Goal: Transaction & Acquisition: Book appointment/travel/reservation

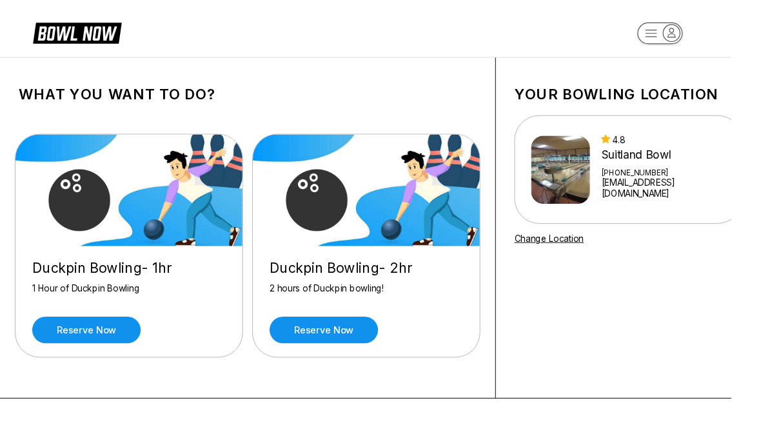
click at [348, 344] on link "Reserve now" at bounding box center [337, 344] width 113 height 28
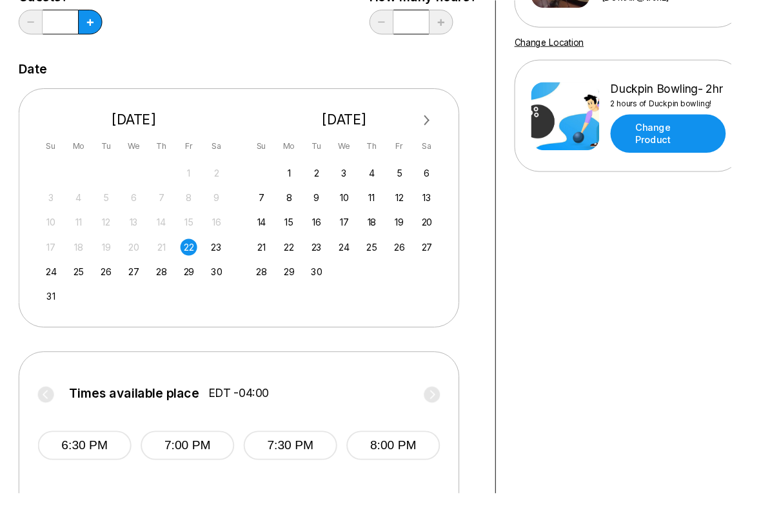
scroll to position [204, 0]
click at [59, 311] on div "31" at bounding box center [53, 308] width 17 height 17
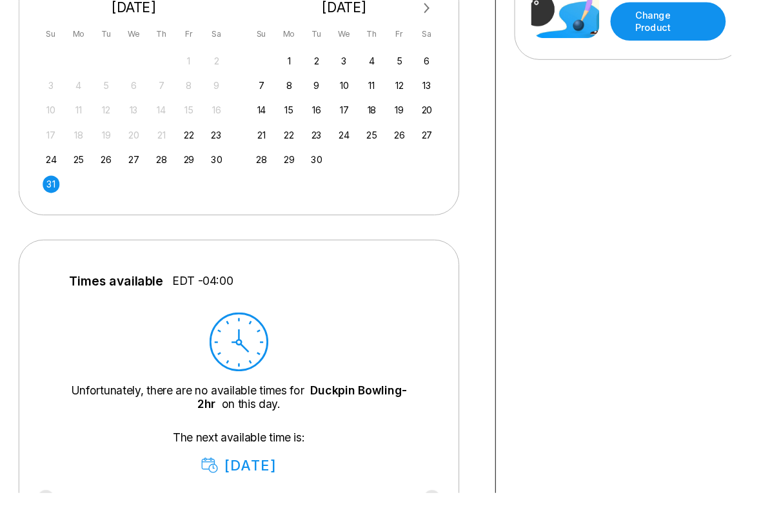
scroll to position [319, 0]
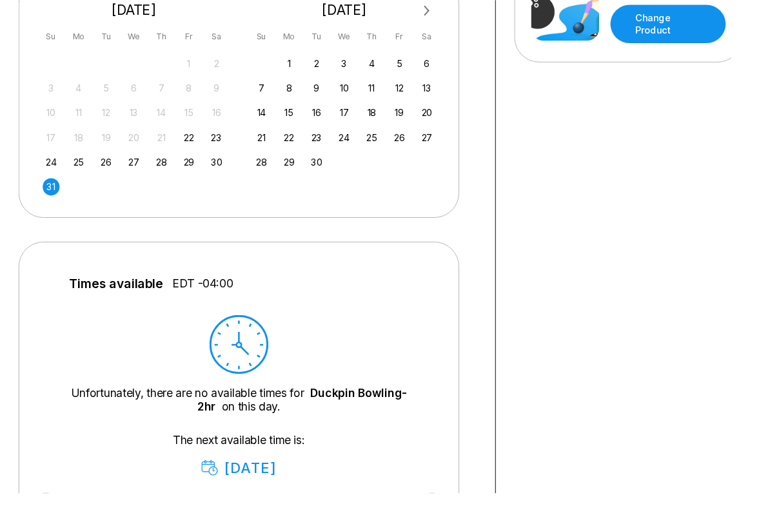
click at [224, 173] on div "30" at bounding box center [225, 168] width 17 height 17
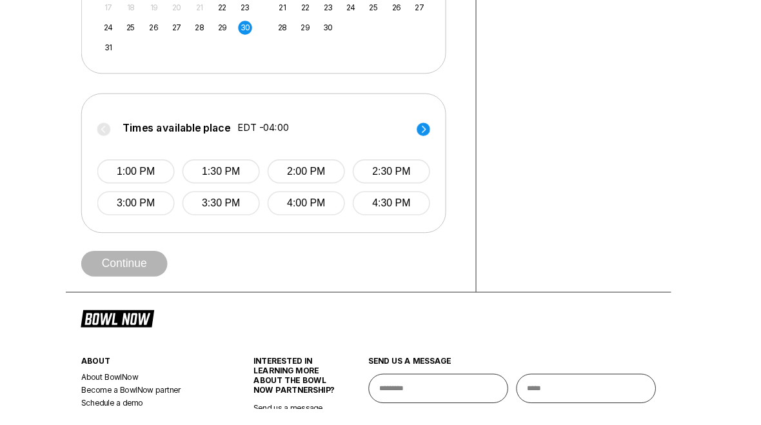
scroll to position [447, 0]
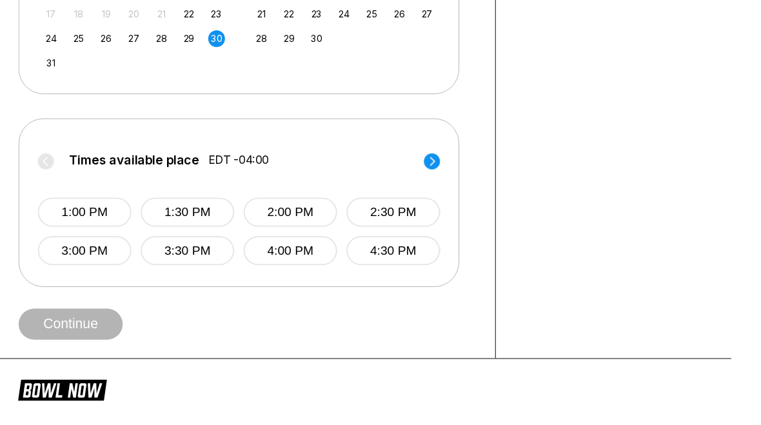
click at [317, 219] on button "2:00 PM" at bounding box center [301, 221] width 97 height 30
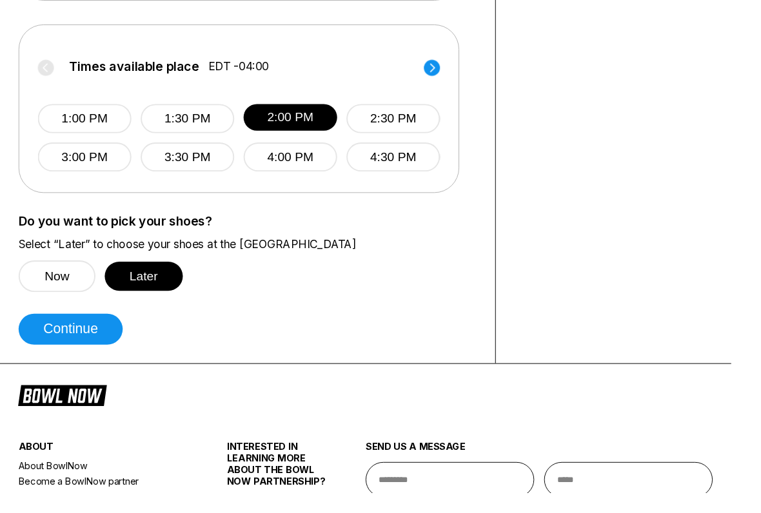
scroll to position [545, 0]
click at [157, 295] on button "Later" at bounding box center [149, 287] width 81 height 30
click at [97, 343] on button "Continue" at bounding box center [73, 342] width 108 height 32
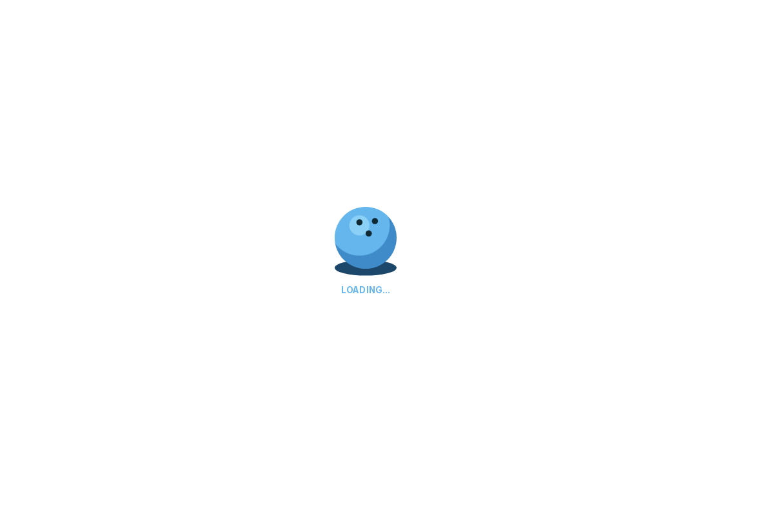
scroll to position [0, 0]
select select "**"
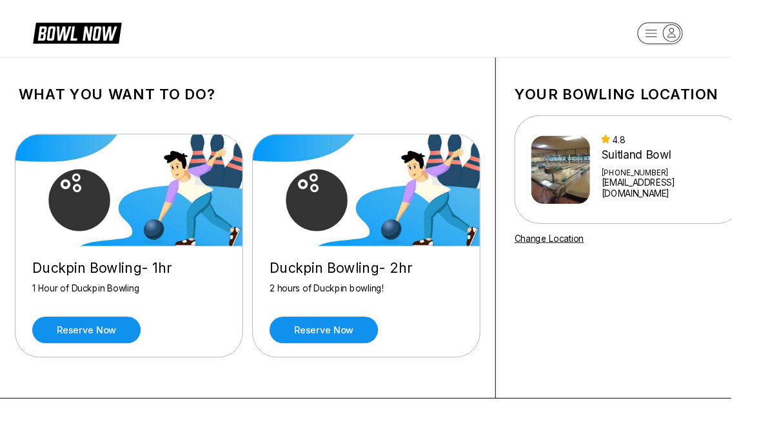
click at [350, 345] on link "Reserve now" at bounding box center [337, 344] width 113 height 28
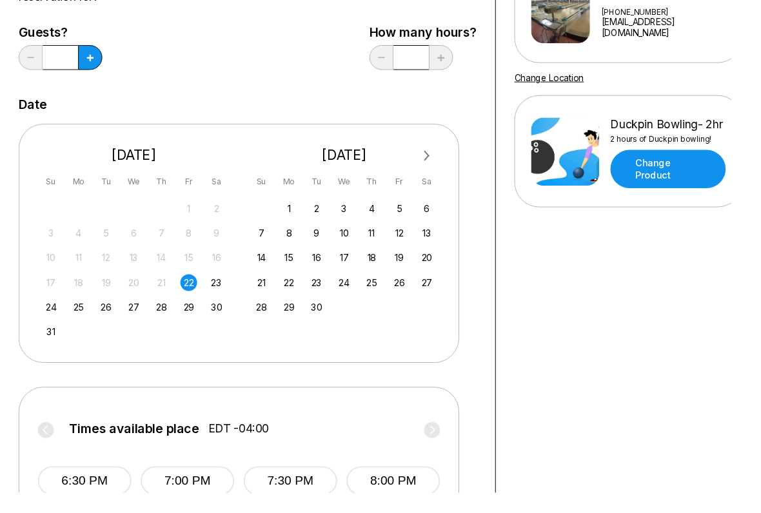
scroll to position [169, 0]
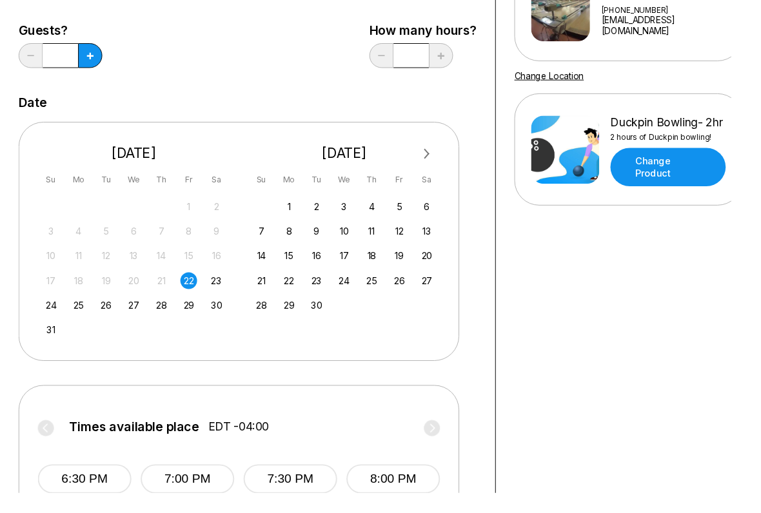
click at [223, 316] on div "30" at bounding box center [225, 318] width 17 height 17
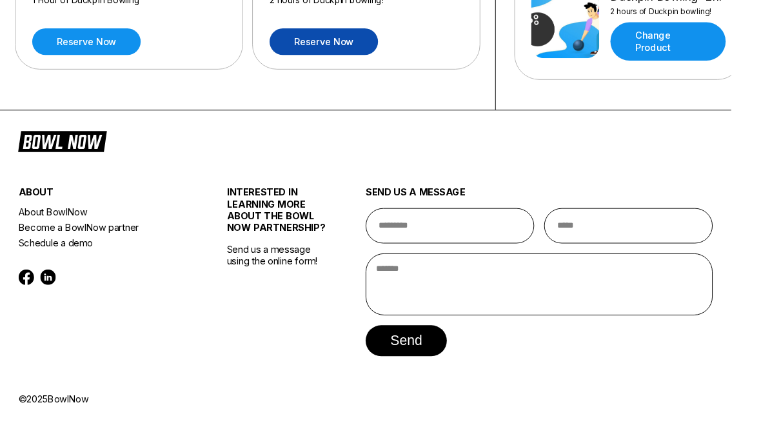
scroll to position [299, 0]
